Goal: Register for event/course

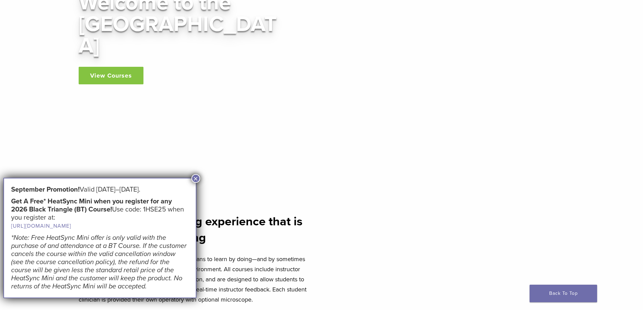
scroll to position [135, 0]
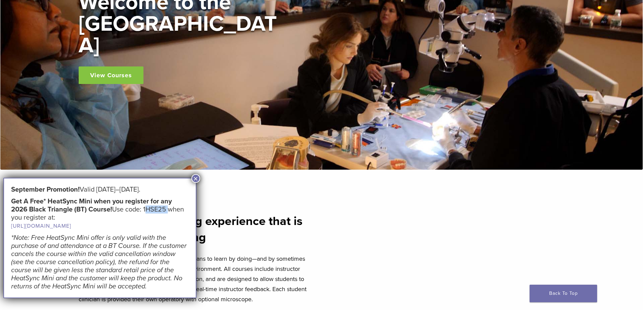
drag, startPoint x: 145, startPoint y: 208, endPoint x: 167, endPoint y: 211, distance: 22.5
click at [167, 211] on h5 "Get A Free* HeatSync Mini when you register for any 2026 Black Triangle (BT) Co…" at bounding box center [100, 213] width 178 height 33
copy h5 "1HSE25"
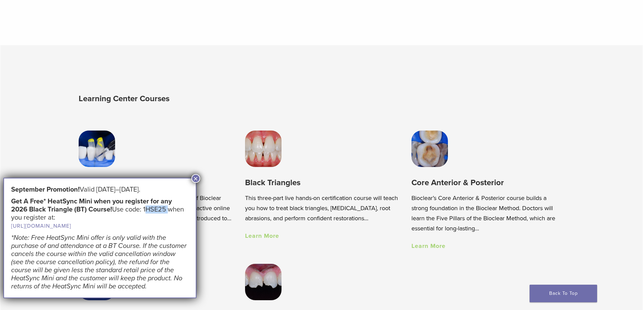
scroll to position [438, 0]
click at [200, 177] on button "×" at bounding box center [195, 178] width 9 height 9
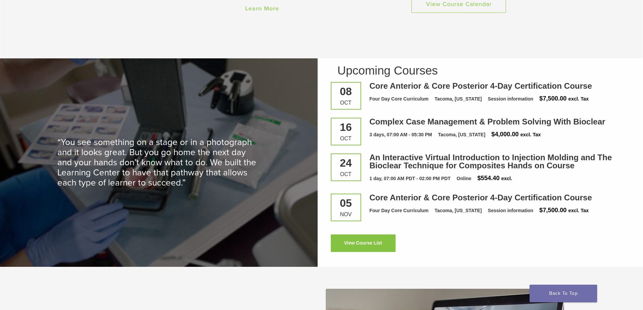
scroll to position [910, 0]
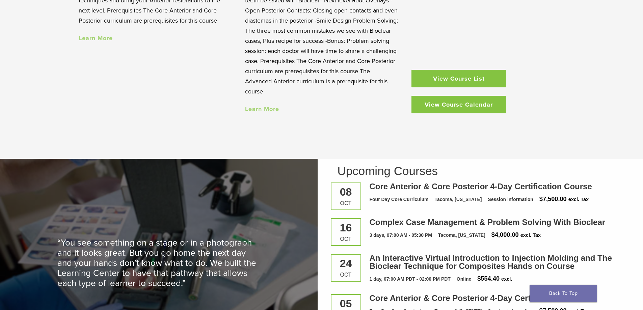
click at [328, 109] on link "View Course Calendar" at bounding box center [458, 105] width 95 height 18
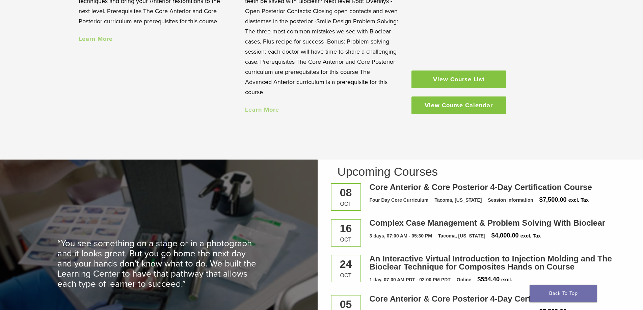
scroll to position [809, 0]
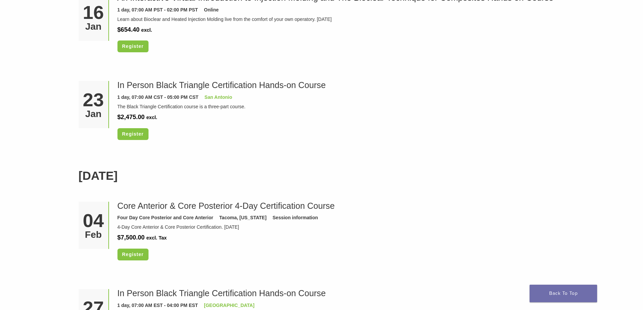
scroll to position [742, 0]
click at [133, 134] on link "Register" at bounding box center [132, 134] width 31 height 12
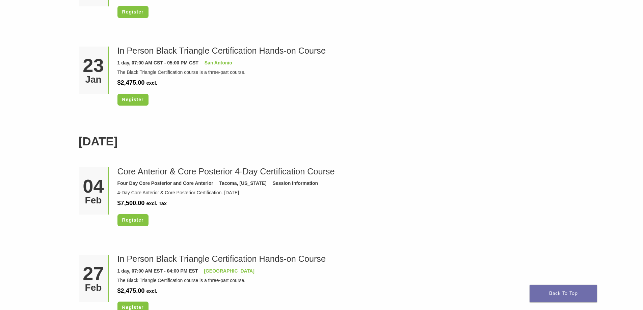
scroll to position [776, 0]
click at [222, 62] on link "San Antonio" at bounding box center [219, 62] width 28 height 5
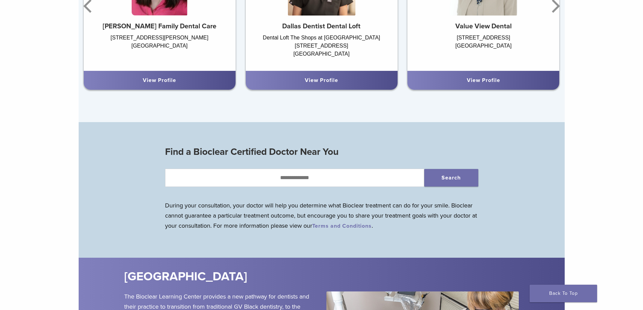
scroll to position [573, 0]
click at [309, 84] on link "View Profile" at bounding box center [321, 80] width 33 height 7
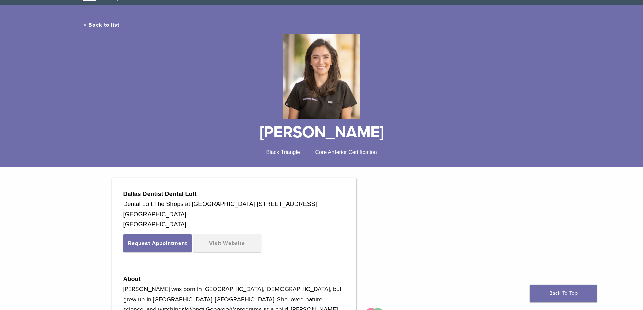
scroll to position [45, 0]
click at [106, 25] on link "< Back to list" at bounding box center [102, 25] width 36 height 7
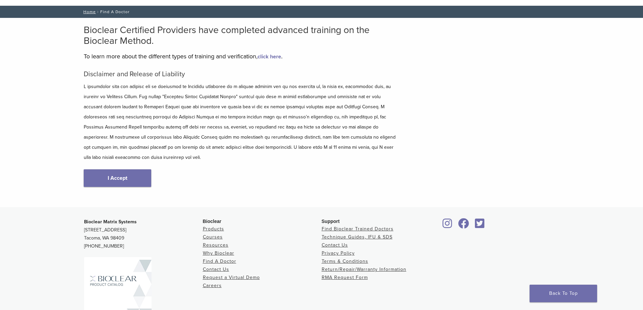
scroll to position [33, 0]
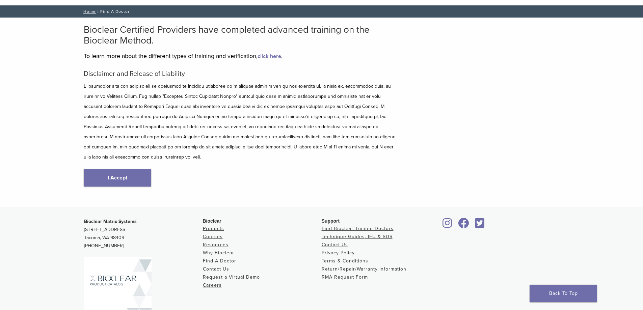
click at [124, 169] on link "I Accept" at bounding box center [118, 178] width 68 height 18
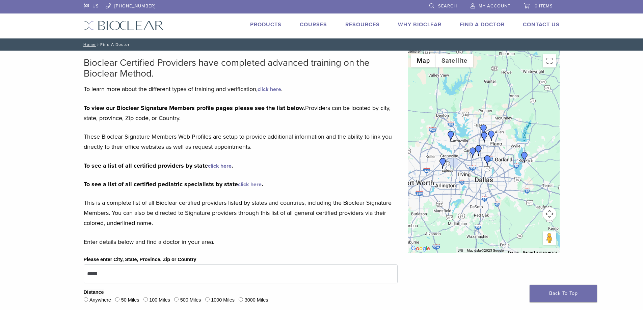
click at [317, 27] on link "Courses" at bounding box center [313, 24] width 27 height 7
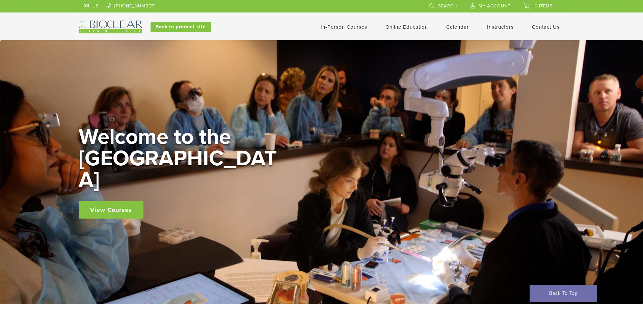
click at [346, 28] on link "In-Person Courses" at bounding box center [344, 27] width 47 height 6
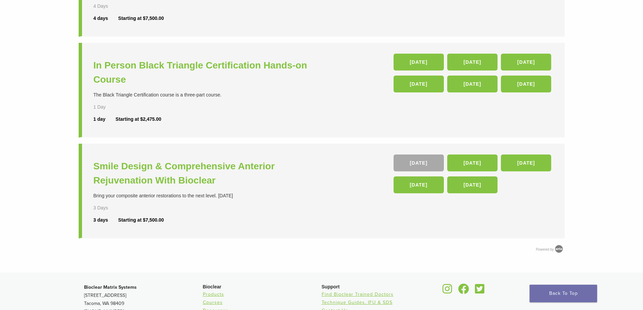
scroll to position [236, 0]
click at [469, 63] on link "27 Feb 26" at bounding box center [472, 61] width 50 height 17
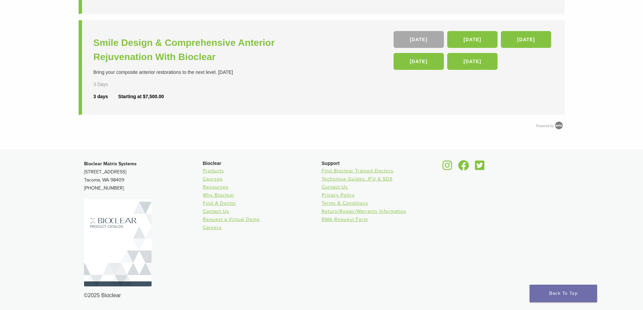
scroll to position [359, 0]
click at [361, 170] on link "Find Bioclear Trained Doctors" at bounding box center [358, 171] width 72 height 6
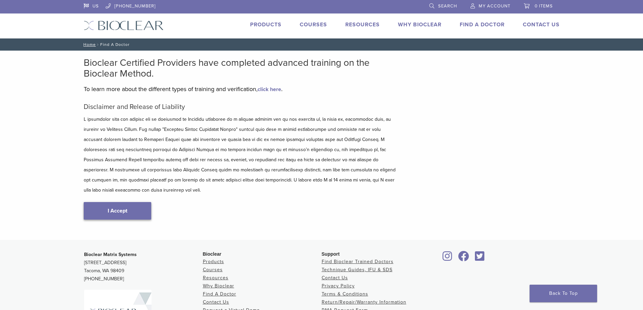
click at [128, 202] on link "I Accept" at bounding box center [118, 211] width 68 height 18
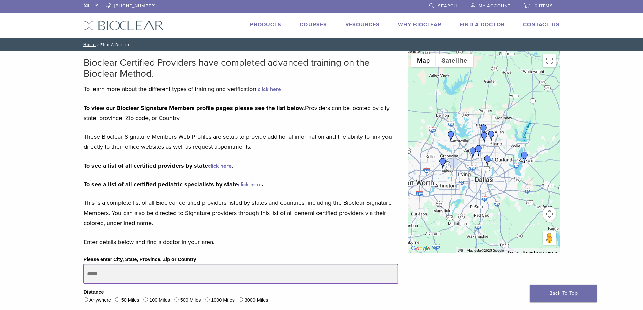
drag, startPoint x: 120, startPoint y: 273, endPoint x: 95, endPoint y: 276, distance: 25.9
click at [84, 273] on input "Please enter City, State, Province, Zip or Country" at bounding box center [241, 274] width 314 height 19
drag, startPoint x: 117, startPoint y: 279, endPoint x: 93, endPoint y: 280, distance: 24.0
click at [93, 280] on input "Please enter City, State, Province, Zip or Country" at bounding box center [241, 274] width 314 height 19
type input "*****"
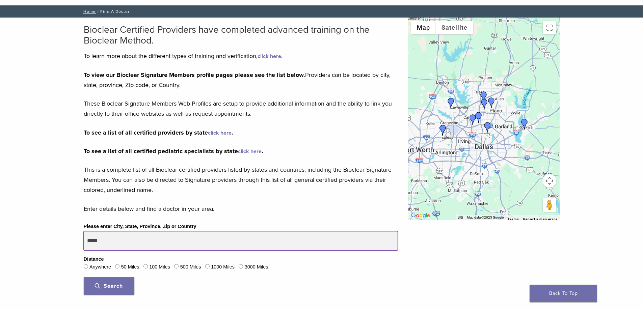
scroll to position [33, 0]
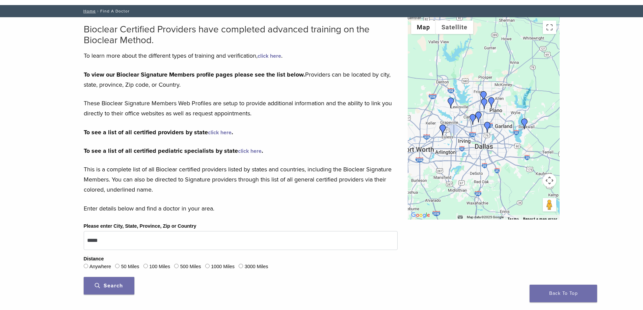
click at [122, 285] on span "Search" at bounding box center [109, 285] width 28 height 7
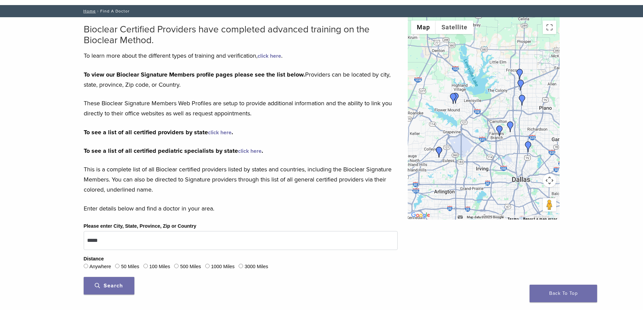
click at [453, 98] on img "Dr. Will Wyatt" at bounding box center [453, 98] width 11 height 11
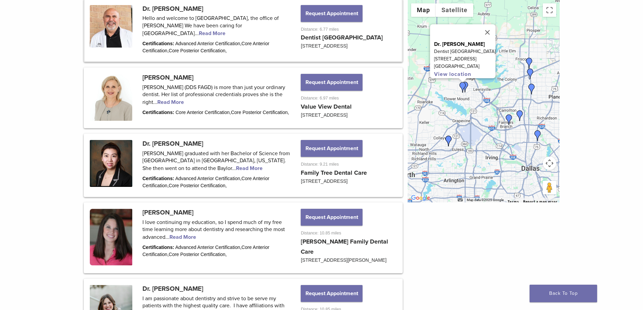
scroll to position [434, 0]
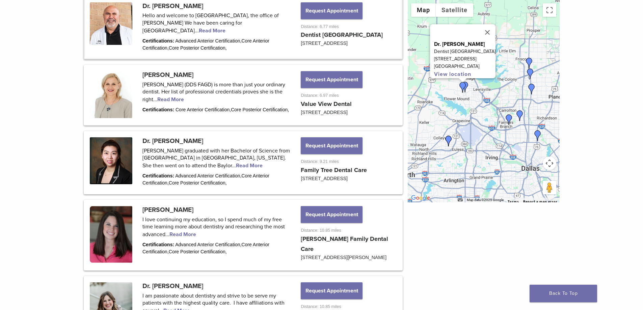
click at [466, 86] on img "Dr. Will Wyatt" at bounding box center [462, 87] width 11 height 11
click at [467, 84] on img "Dr. Will Wyatt" at bounding box center [462, 87] width 11 height 11
click at [463, 86] on img "Dr. Will Wyatt" at bounding box center [462, 87] width 11 height 11
click at [466, 83] on img "Dr. Will Wyatt" at bounding box center [462, 87] width 11 height 11
click at [492, 28] on button "Close" at bounding box center [487, 32] width 16 height 16
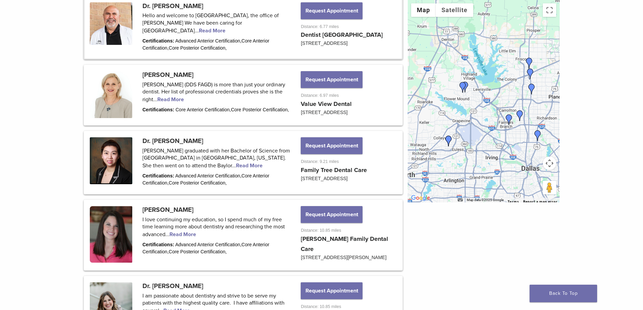
click at [466, 85] on img "Dr. Will Wyatt" at bounding box center [462, 87] width 11 height 11
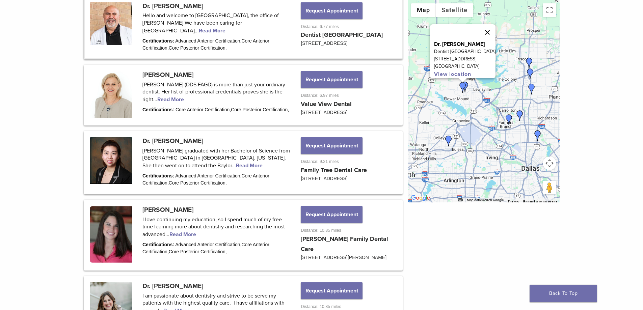
click at [492, 29] on button "Close" at bounding box center [487, 32] width 16 height 16
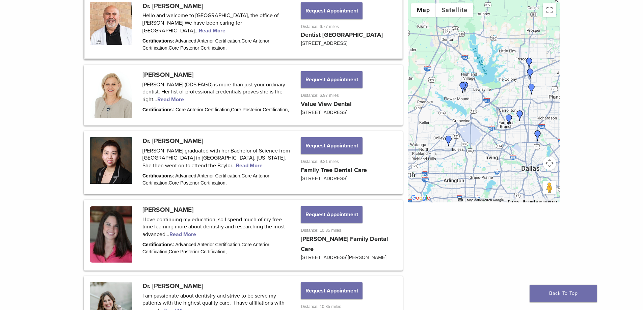
click at [448, 139] on img "Dr. Dakota Cooper" at bounding box center [448, 141] width 11 height 11
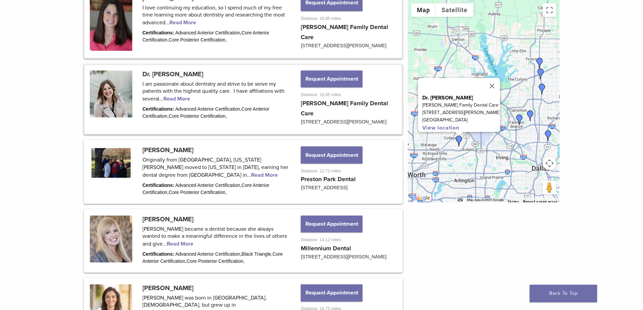
scroll to position [646, 0]
click at [484, 82] on button "Close" at bounding box center [492, 86] width 16 height 16
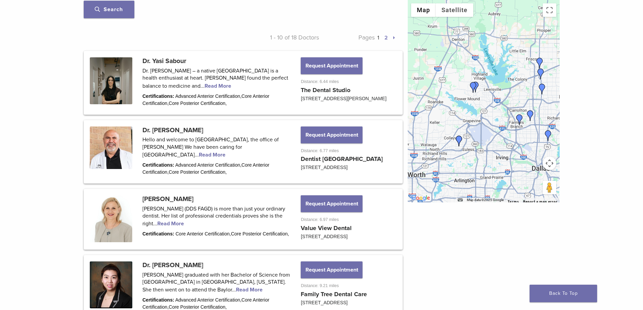
scroll to position [309, 0]
click at [114, 85] on link at bounding box center [243, 82] width 317 height 61
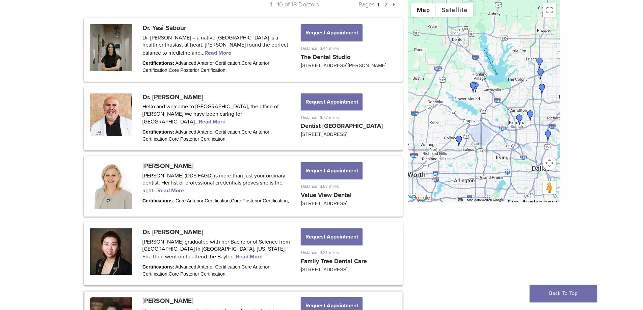
scroll to position [343, 0]
click at [164, 172] on link at bounding box center [243, 186] width 317 height 59
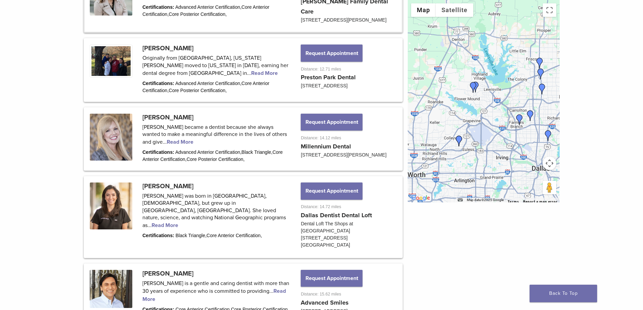
scroll to position [0, 0]
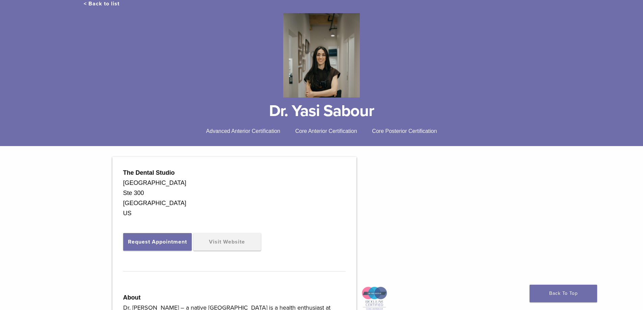
scroll to position [67, 0]
click at [317, 48] on img at bounding box center [321, 56] width 77 height 84
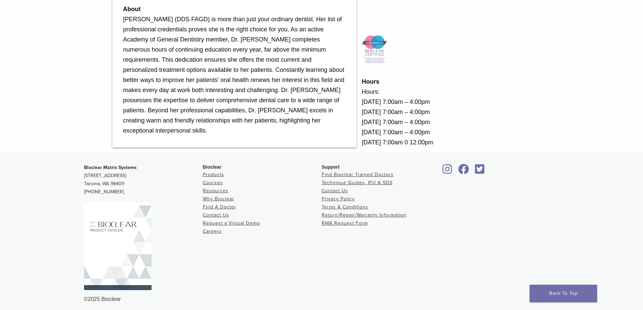
scroll to position [319, 0]
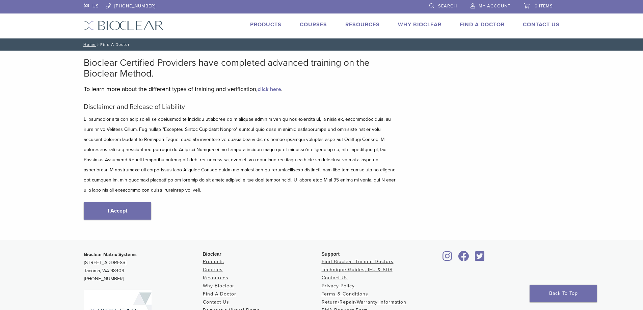
scroll to position [33, 0]
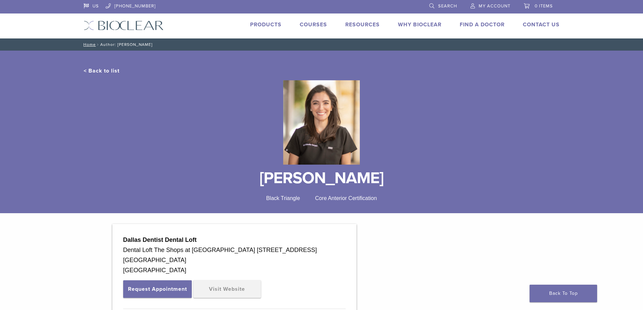
scroll to position [45, 0]
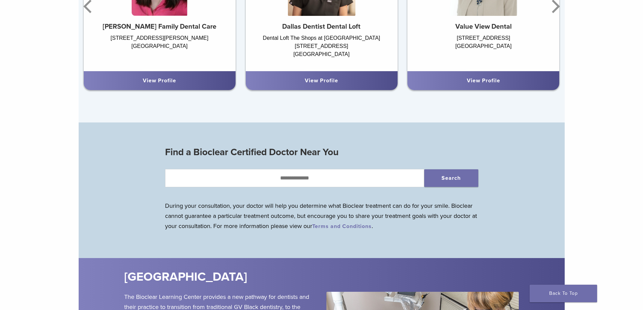
scroll to position [752, 0]
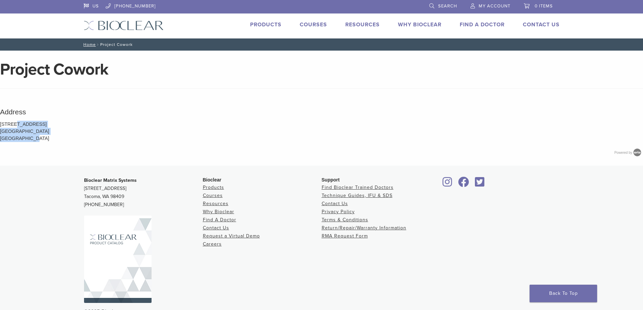
drag, startPoint x: 0, startPoint y: 120, endPoint x: 33, endPoint y: 141, distance: 39.1
click at [33, 141] on label "Address [STREET_ADDRESS] [GEOGRAPHIC_DATA] [GEOGRAPHIC_DATA] Powered by" at bounding box center [321, 132] width 643 height 51
copy p "[STREET_ADDRESS]"
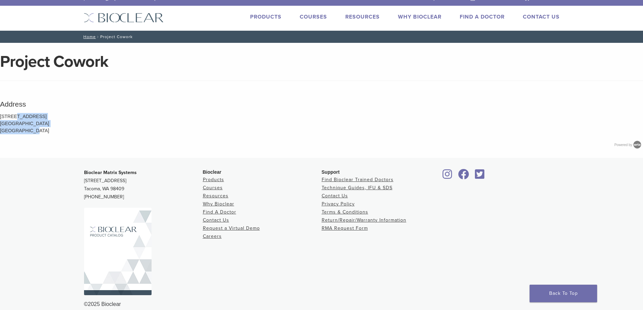
scroll to position [17, 0]
